Goal: Task Accomplishment & Management: Complete application form

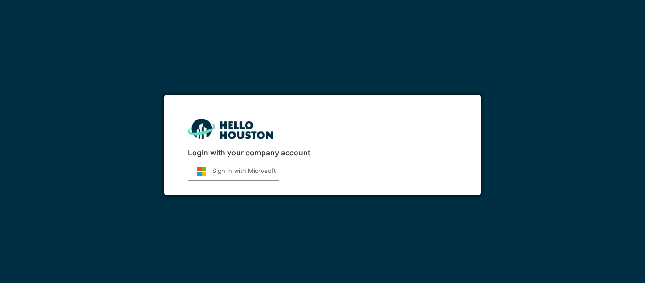
click at [228, 173] on button "Sign in with Microsoft" at bounding box center [233, 170] width 91 height 19
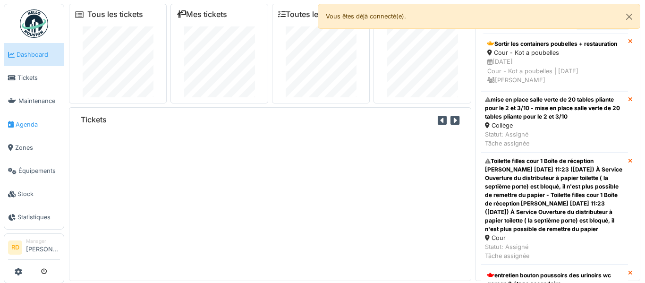
click at [30, 125] on span "Agenda" at bounding box center [38, 124] width 44 height 9
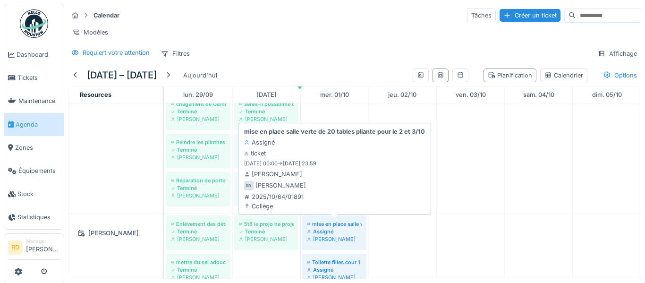
click at [322, 238] on div "[PERSON_NAME]" at bounding box center [334, 239] width 55 height 8
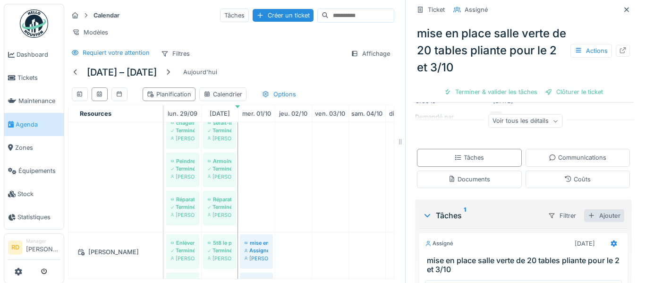
click at [609, 216] on div "Ajouter" at bounding box center [604, 215] width 40 height 13
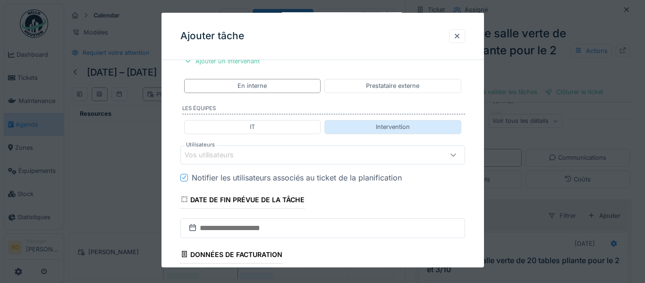
click at [346, 126] on div "Intervention" at bounding box center [392, 127] width 137 height 14
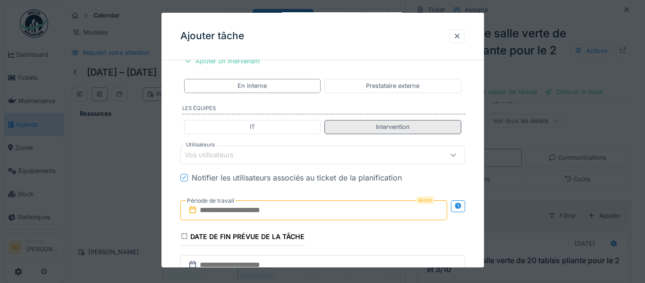
click at [346, 126] on div "Intervention" at bounding box center [392, 127] width 137 height 14
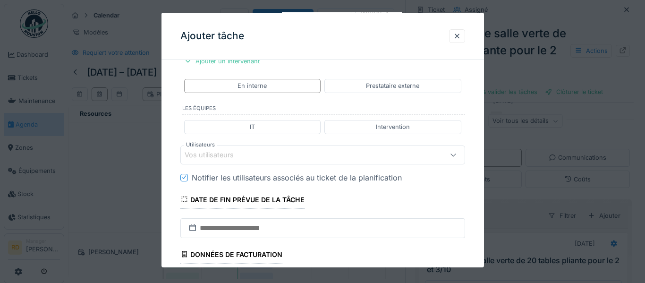
click at [322, 129] on div "IT Intervention" at bounding box center [322, 126] width 285 height 21
click at [309, 127] on div "IT" at bounding box center [252, 127] width 137 height 14
type input "*********"
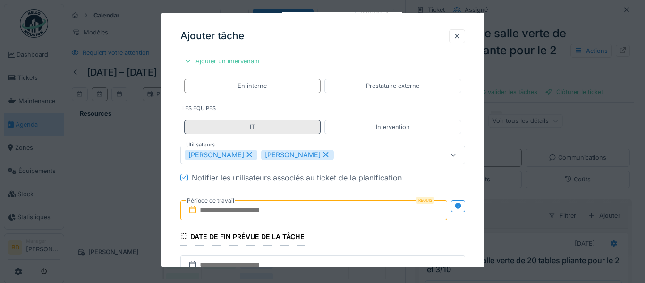
click at [309, 127] on div "IT" at bounding box center [252, 127] width 137 height 14
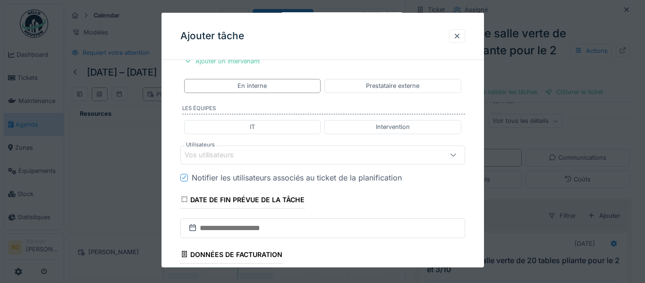
click at [376, 151] on div "Vos utilisateurs" at bounding box center [305, 155] width 241 height 10
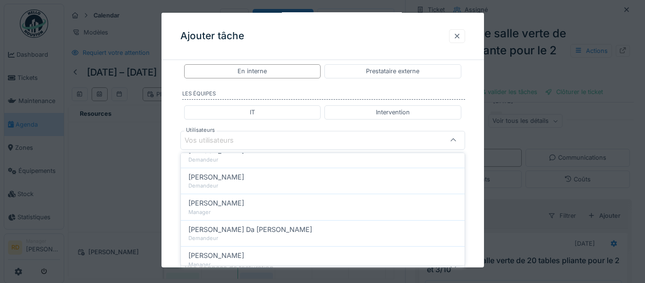
click at [456, 33] on div at bounding box center [457, 36] width 8 height 9
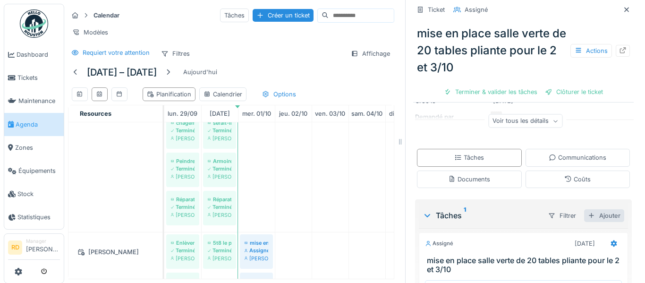
click at [604, 213] on div "Ajouter" at bounding box center [604, 215] width 40 height 13
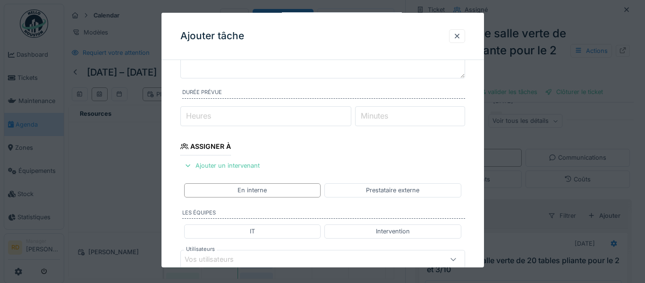
scroll to position [91, 0]
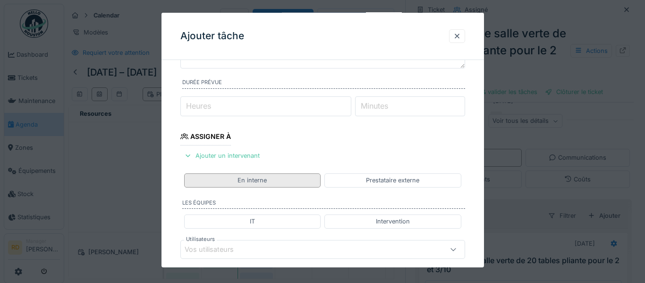
click at [283, 182] on div "En interne" at bounding box center [252, 180] width 137 height 14
click at [288, 178] on div "En interne" at bounding box center [252, 180] width 137 height 14
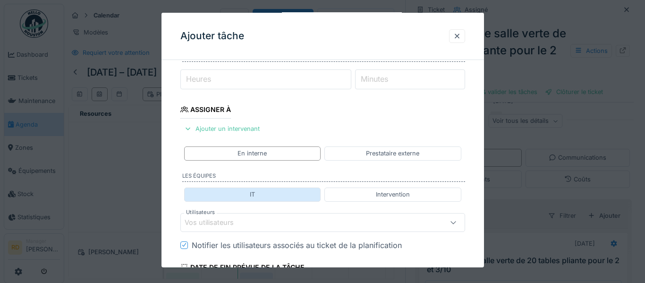
scroll to position [138, 0]
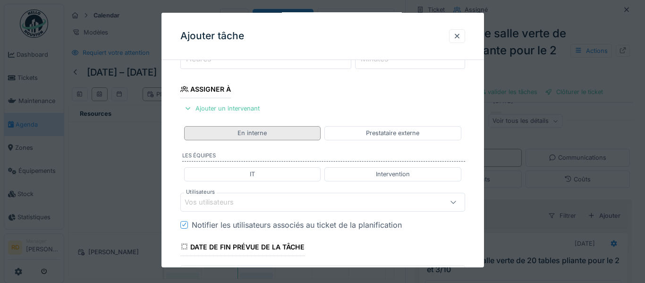
click at [282, 132] on div "En interne" at bounding box center [252, 133] width 137 height 14
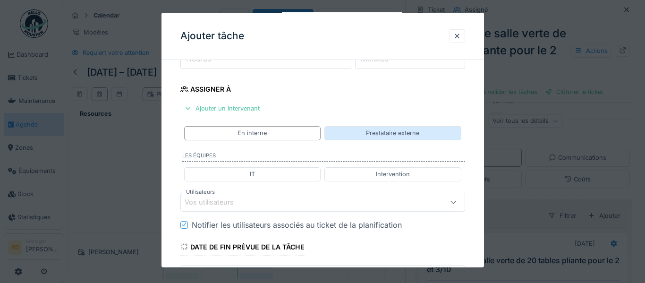
click at [359, 131] on div "Prestataire externe" at bounding box center [392, 133] width 137 height 14
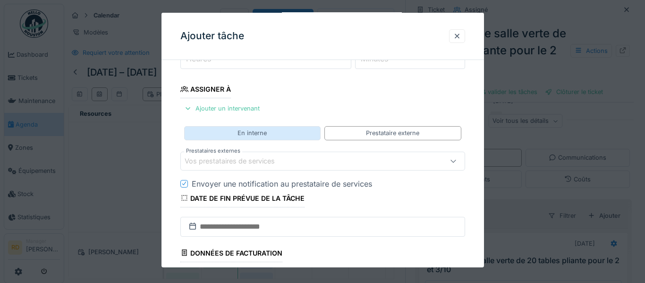
click at [291, 134] on div "En interne" at bounding box center [252, 133] width 137 height 14
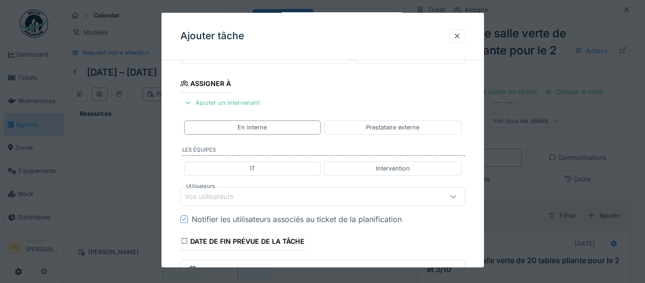
scroll to position [148, 0]
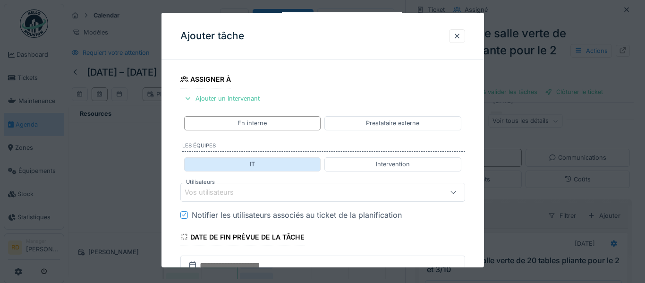
click at [283, 164] on div "IT" at bounding box center [252, 164] width 137 height 14
type input "*********"
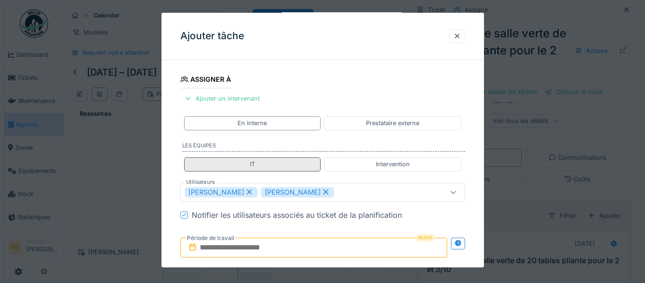
click at [283, 164] on div "IT" at bounding box center [252, 164] width 137 height 14
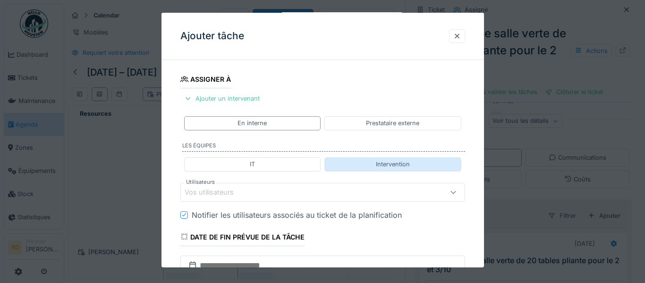
click at [353, 165] on div "Intervention" at bounding box center [392, 164] width 137 height 14
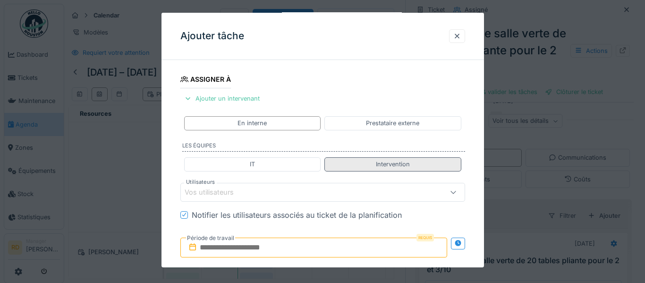
click at [353, 165] on div "Intervention" at bounding box center [392, 164] width 137 height 14
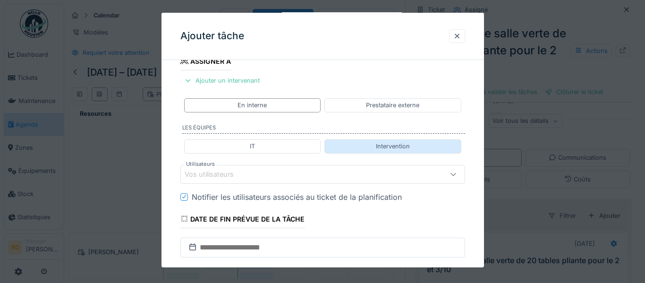
scroll to position [187, 0]
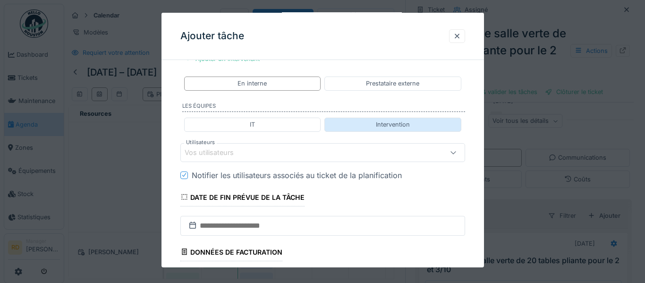
click at [363, 124] on div "Intervention" at bounding box center [392, 125] width 137 height 14
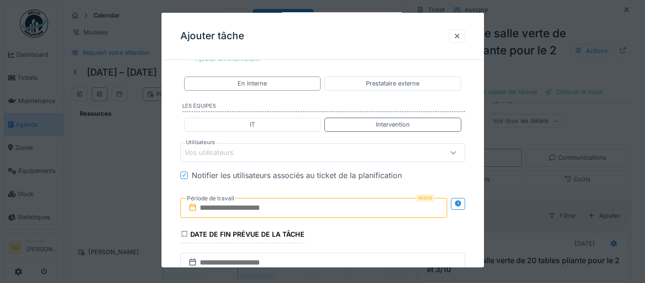
click at [394, 199] on input "text" at bounding box center [313, 208] width 267 height 20
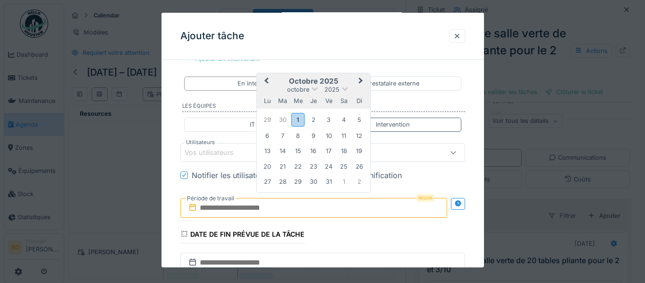
click at [415, 156] on div "Vos utilisateurs" at bounding box center [305, 152] width 241 height 10
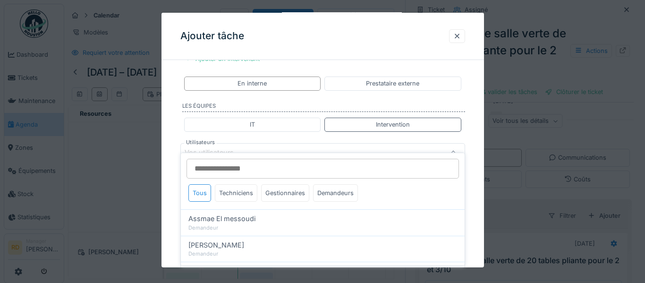
scroll to position [200, 0]
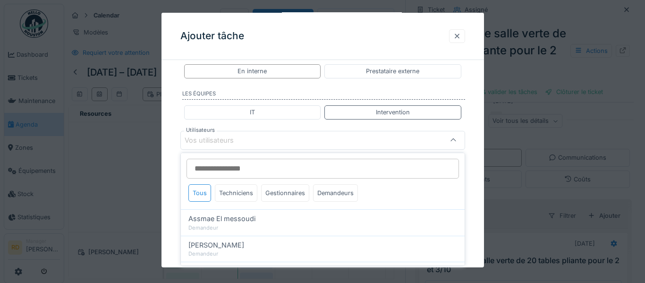
click at [456, 37] on div at bounding box center [457, 36] width 8 height 9
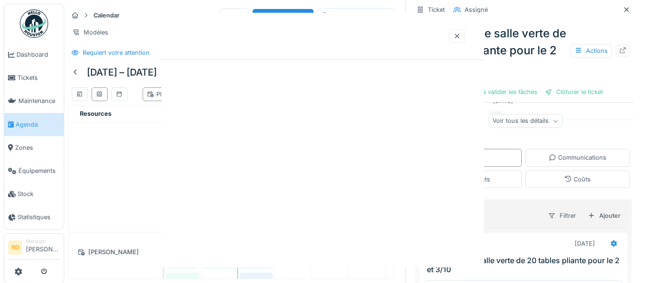
scroll to position [0, 0]
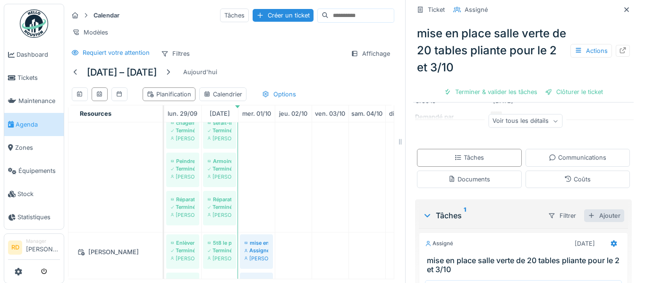
click at [605, 215] on div "Ajouter" at bounding box center [604, 215] width 40 height 13
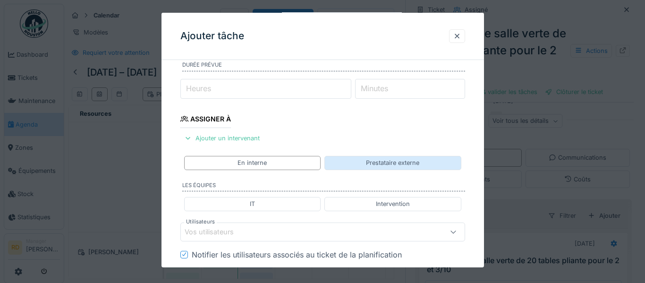
scroll to position [140, 0]
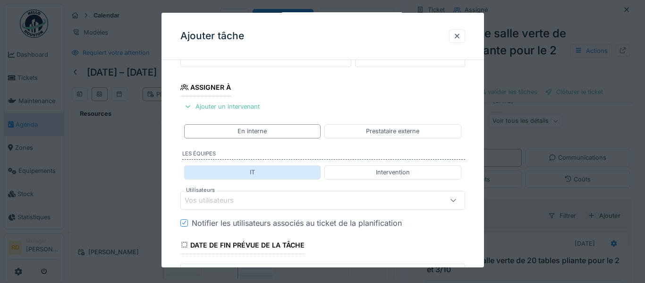
click at [295, 173] on div "IT" at bounding box center [252, 172] width 137 height 14
type input "*********"
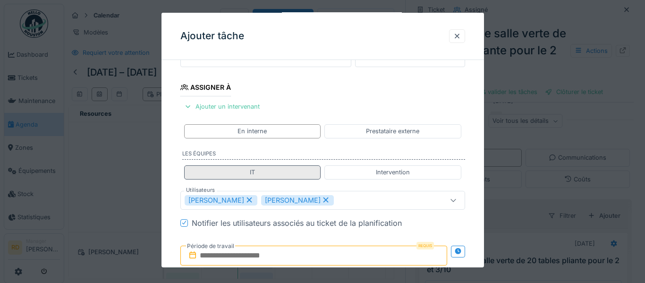
click at [295, 172] on div "IT" at bounding box center [252, 172] width 137 height 14
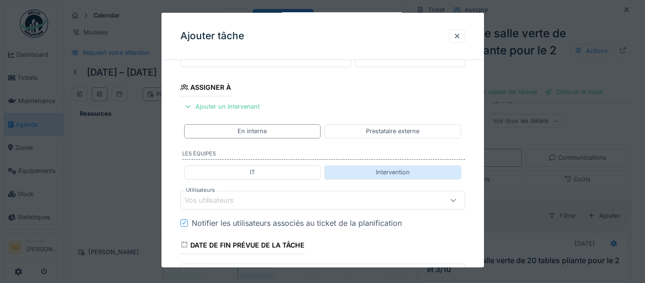
click at [354, 171] on div "Intervention" at bounding box center [392, 172] width 137 height 14
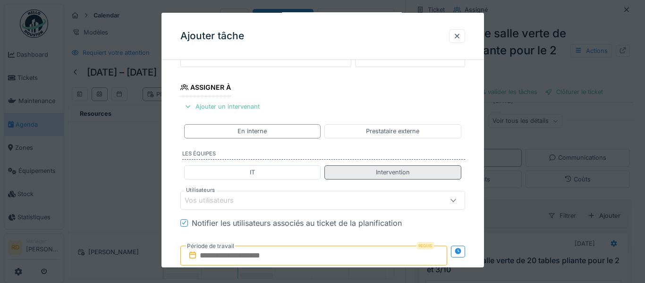
click at [354, 171] on div "Intervention" at bounding box center [392, 172] width 137 height 14
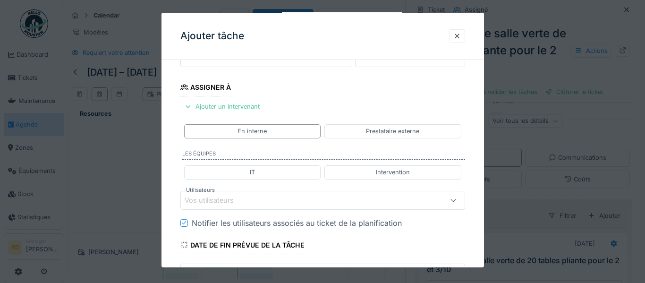
click at [311, 203] on div "Vos utilisateurs" at bounding box center [305, 200] width 241 height 10
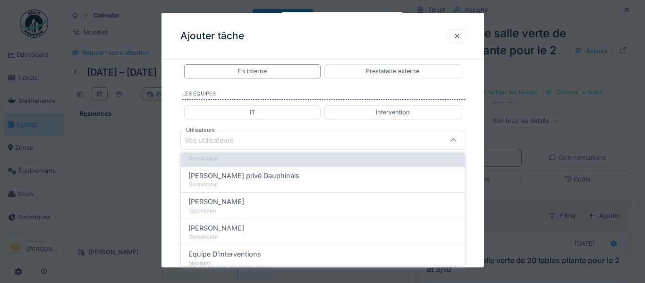
scroll to position [132, 0]
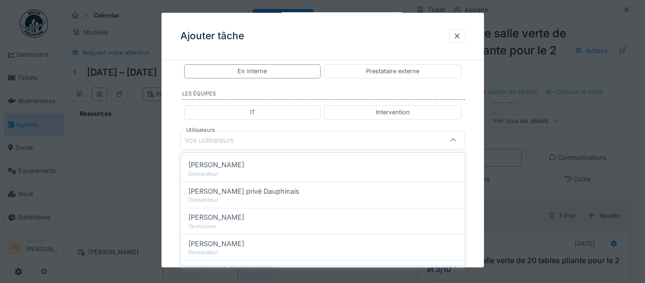
click at [304, 135] on div "Vos utilisateurs" at bounding box center [305, 140] width 241 height 10
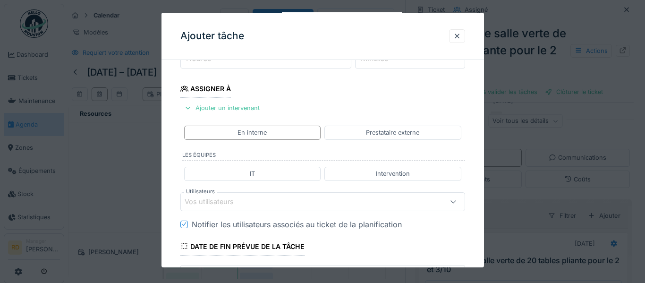
scroll to position [133, 0]
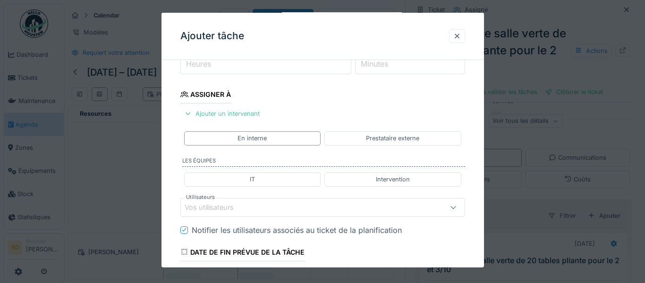
click at [340, 204] on div "Vos utilisateurs" at bounding box center [305, 207] width 241 height 10
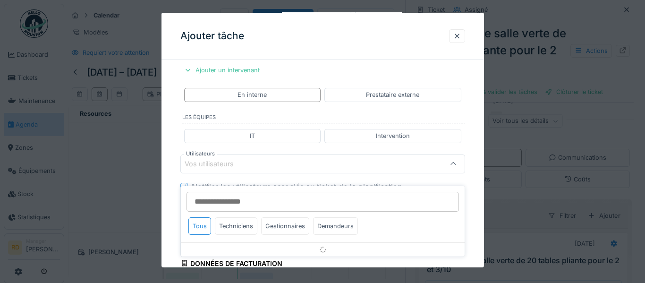
scroll to position [200, 0]
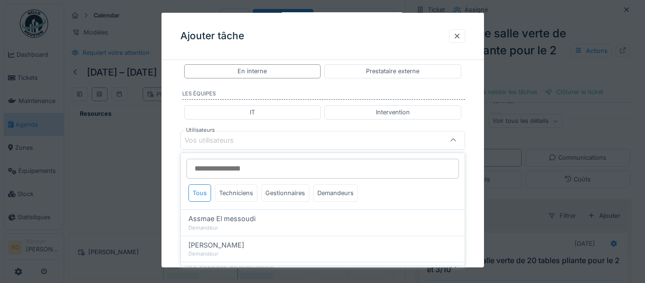
click at [324, 165] on input "Utilisateurs" at bounding box center [322, 169] width 272 height 20
click at [324, 148] on div "Vos utilisateurs" at bounding box center [322, 140] width 285 height 19
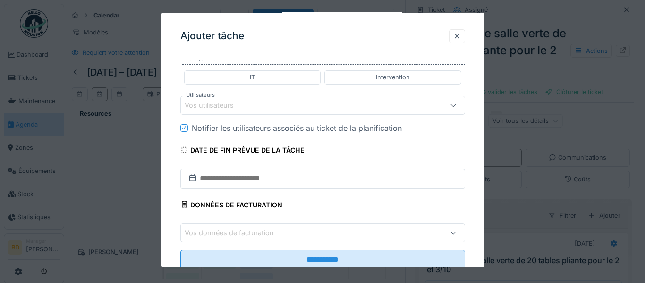
scroll to position [243, 0]
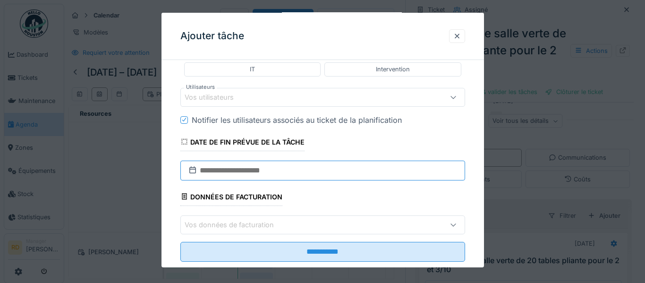
click at [320, 163] on input "text" at bounding box center [322, 171] width 285 height 20
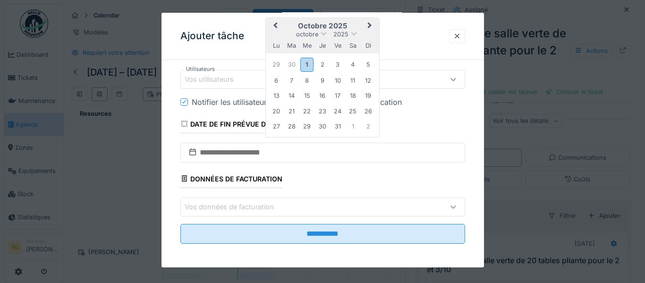
scroll to position [263, 0]
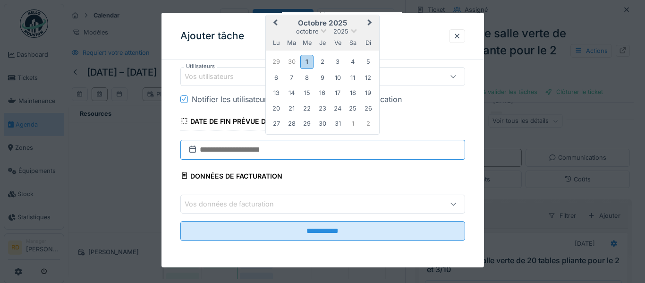
click at [325, 150] on input "text" at bounding box center [322, 150] width 285 height 20
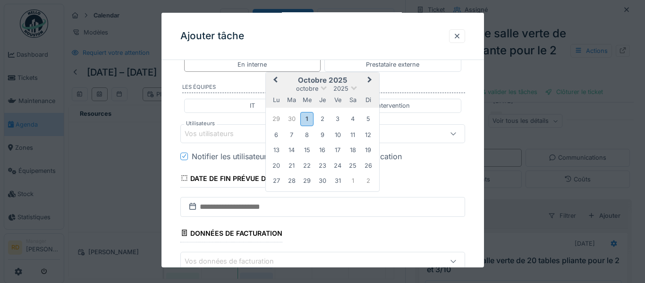
scroll to position [180, 0]
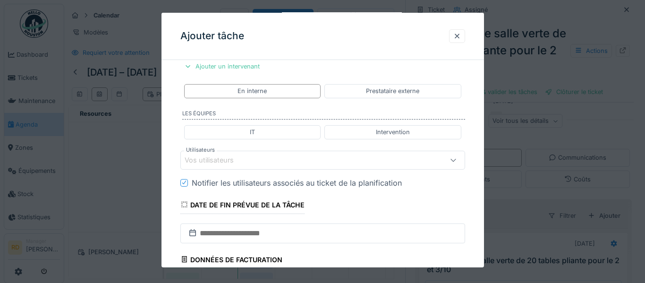
click at [398, 71] on fieldset "**********" at bounding box center [322, 110] width 285 height 444
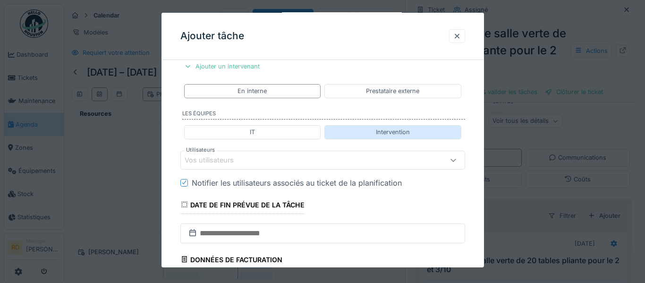
click at [373, 131] on div "Intervention" at bounding box center [392, 132] width 137 height 14
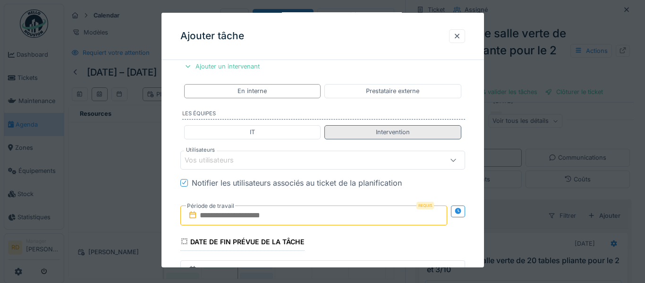
click at [373, 131] on div "Intervention" at bounding box center [392, 132] width 137 height 14
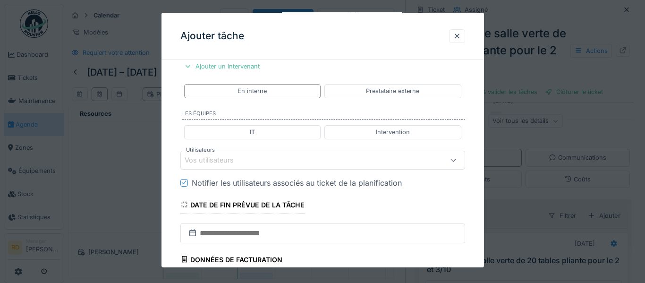
click at [185, 207] on icon at bounding box center [184, 205] width 6 height 6
drag, startPoint x: 189, startPoint y: 204, endPoint x: 212, endPoint y: 218, distance: 27.3
click at [189, 205] on div "Date de fin prévue de la tâche" at bounding box center [242, 206] width 125 height 16
click at [279, 228] on input "text" at bounding box center [322, 233] width 285 height 20
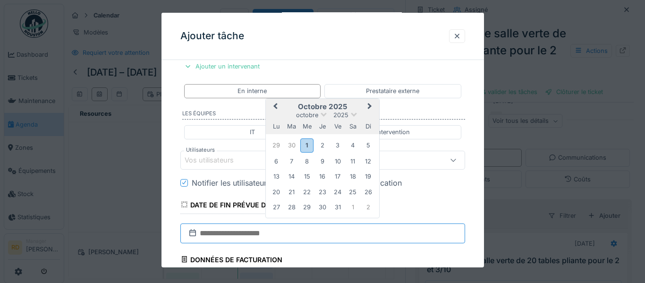
click at [281, 228] on input "text" at bounding box center [322, 233] width 285 height 20
click at [250, 211] on div "Date de fin prévue de la tâche" at bounding box center [242, 206] width 125 height 16
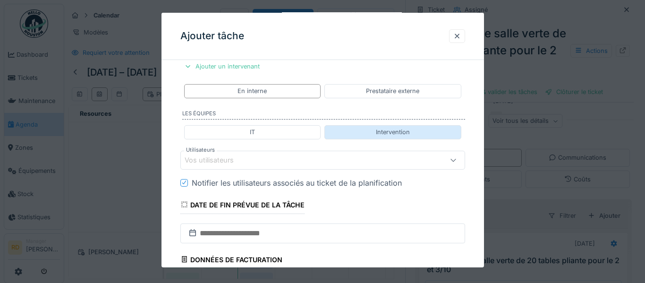
click at [372, 131] on div "Intervention" at bounding box center [392, 132] width 137 height 14
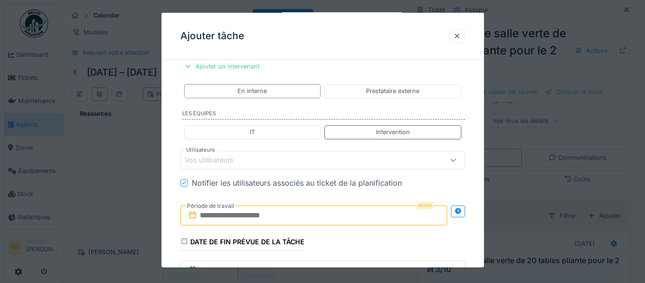
click at [368, 212] on input "text" at bounding box center [313, 215] width 267 height 20
click at [314, 224] on input "text" at bounding box center [313, 215] width 267 height 20
click at [411, 186] on div "Notifier les utilisateurs associés au ticket de la planification" at bounding box center [328, 182] width 273 height 11
click at [458, 31] on div at bounding box center [457, 36] width 16 height 14
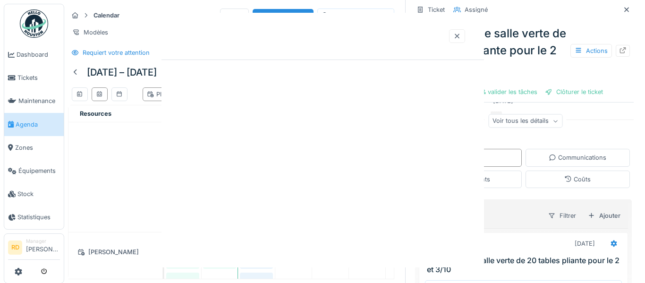
scroll to position [0, 0]
